Goal: Unclear

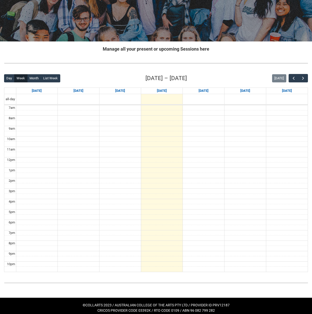
scroll to position [65, 0]
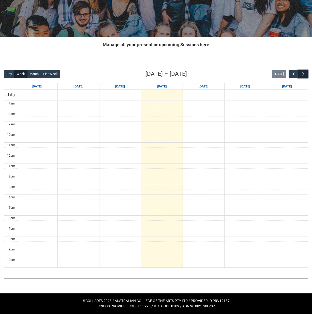
click at [305, 76] on span "button" at bounding box center [303, 73] width 5 height 5
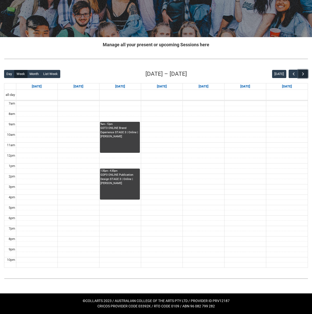
click at [302, 76] on span "button" at bounding box center [303, 73] width 5 height 5
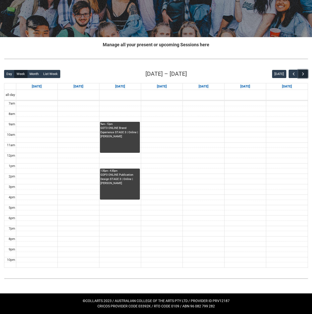
click at [302, 76] on span "button" at bounding box center [303, 73] width 5 height 5
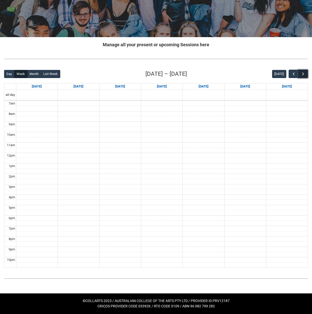
click at [302, 76] on span "button" at bounding box center [303, 73] width 5 height 5
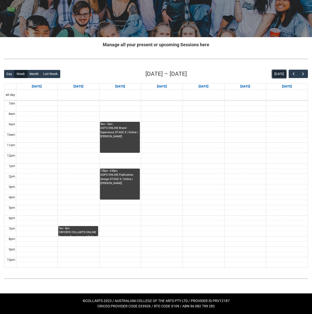
click at [280, 71] on button "Today" at bounding box center [279, 74] width 14 height 8
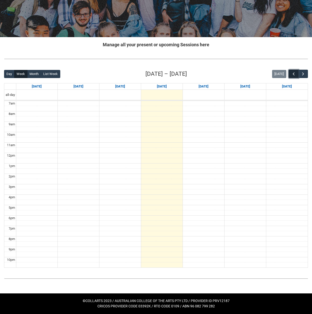
click at [290, 72] on button "button" at bounding box center [294, 74] width 10 height 8
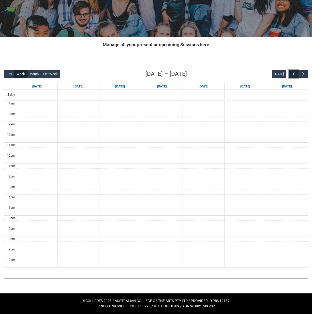
click at [297, 74] on button "button" at bounding box center [294, 74] width 10 height 8
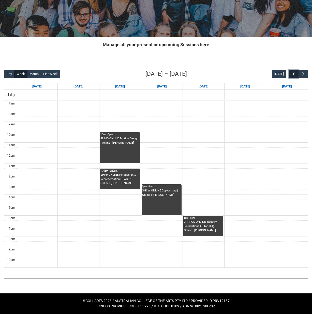
click at [297, 74] on button "button" at bounding box center [294, 74] width 10 height 8
click at [301, 73] on span "button" at bounding box center [303, 73] width 5 height 5
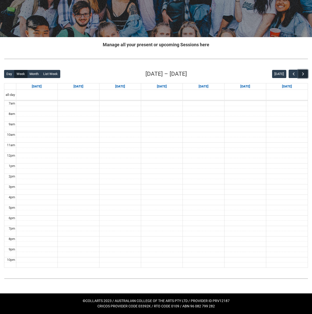
click at [301, 73] on span "button" at bounding box center [303, 73] width 5 height 5
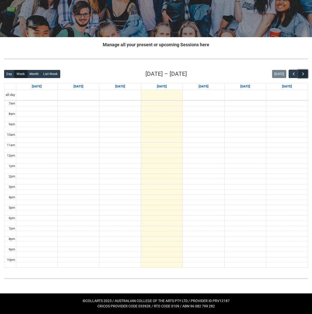
click at [301, 73] on span "button" at bounding box center [303, 73] width 5 height 5
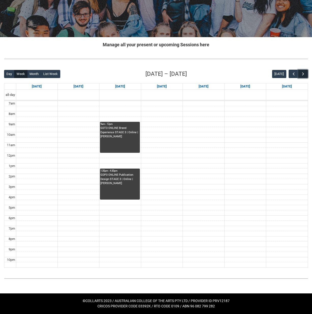
click at [301, 73] on span "button" at bounding box center [303, 73] width 5 height 5
click at [290, 73] on button "button" at bounding box center [294, 74] width 10 height 8
click at [110, 64] on div at bounding box center [156, 58] width 312 height 13
